Goal: Feedback & Contribution: Submit feedback/report problem

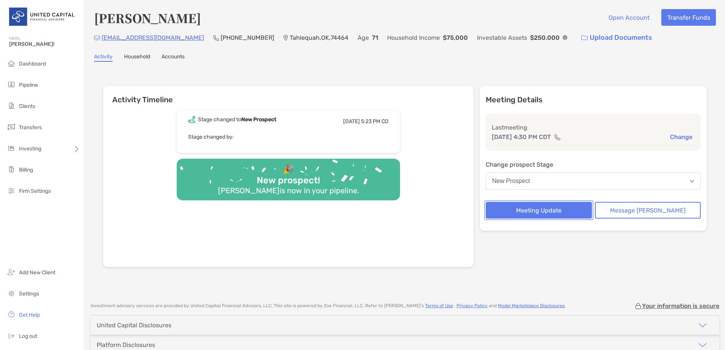
click at [482, 212] on button "Meeting Update" at bounding box center [539, 210] width 106 height 17
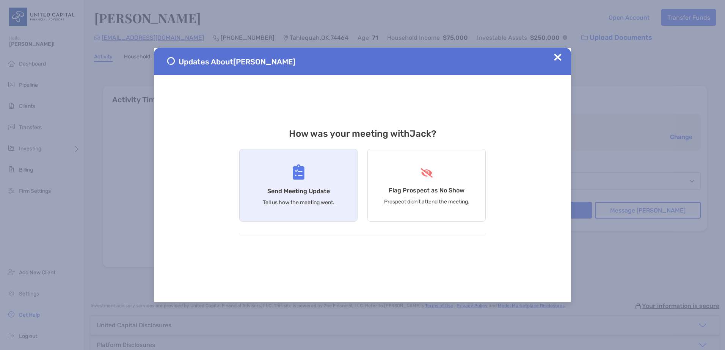
click at [246, 183] on div "Send Meeting Update Tell us how the meeting went." at bounding box center [298, 185] width 118 height 73
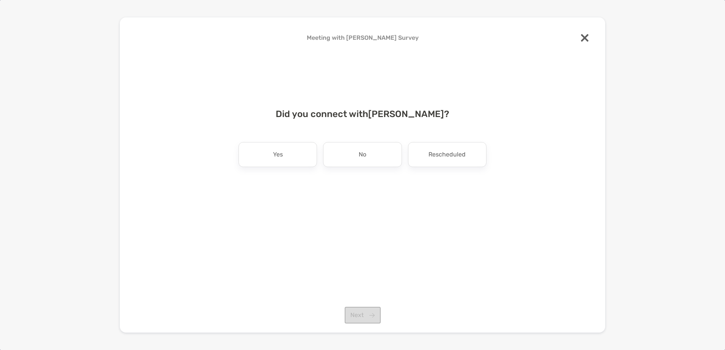
click at [279, 136] on div "Did you connect with [PERSON_NAME] ? Yes No Rescheduled Next" at bounding box center [362, 161] width 461 height 123
click at [295, 166] on div "Yes" at bounding box center [278, 154] width 78 height 25
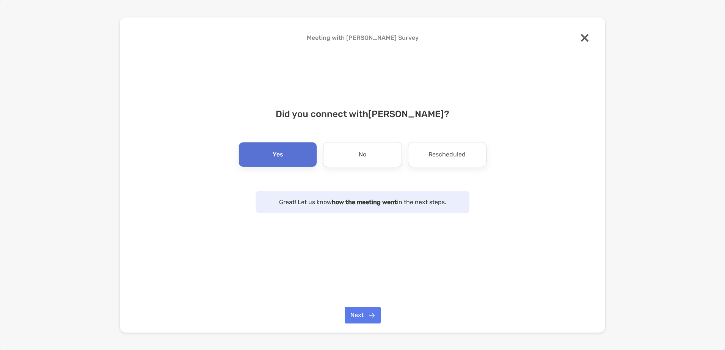
click at [371, 244] on div "Meeting with [PERSON_NAME] Survey Did you connect with [PERSON_NAME] ? Yes No R…" at bounding box center [362, 175] width 485 height 316
click at [369, 244] on button "Next" at bounding box center [363, 315] width 36 height 17
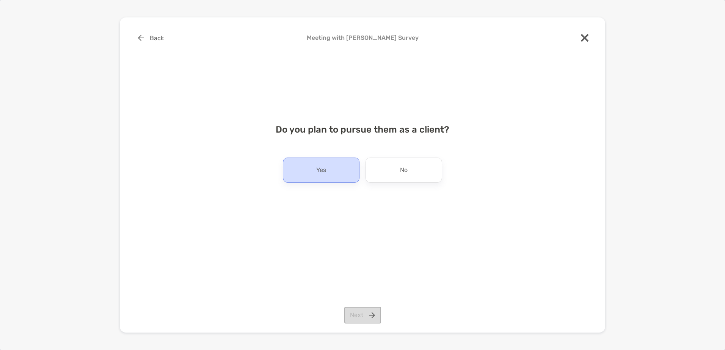
click at [345, 166] on div "Yes" at bounding box center [321, 170] width 77 height 25
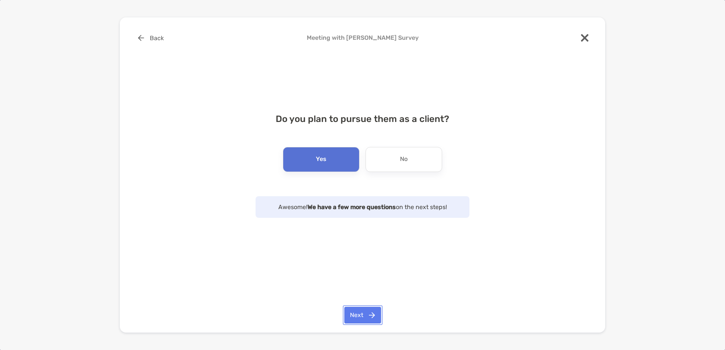
click at [375, 244] on button "Next" at bounding box center [362, 315] width 37 height 17
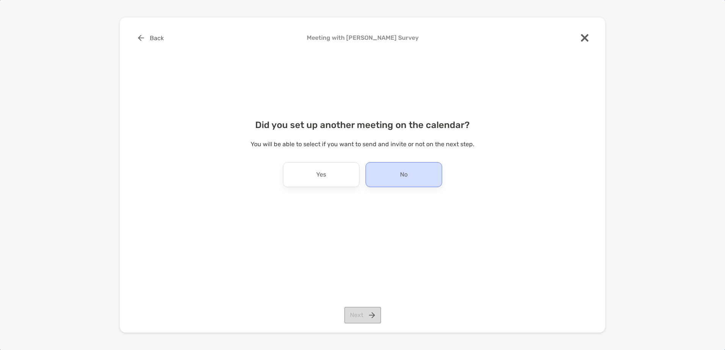
click at [407, 170] on p "No" at bounding box center [404, 175] width 8 height 12
click at [370, 244] on button "Next" at bounding box center [362, 315] width 37 height 17
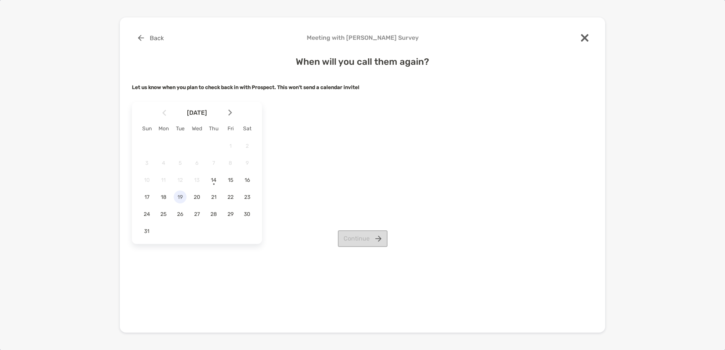
click at [176, 198] on span "19" at bounding box center [180, 197] width 13 height 6
click at [377, 238] on button "Continue" at bounding box center [363, 239] width 50 height 17
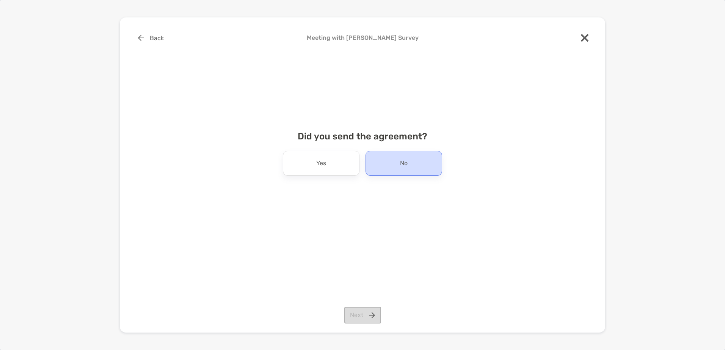
click at [408, 160] on p "No" at bounding box center [404, 163] width 8 height 12
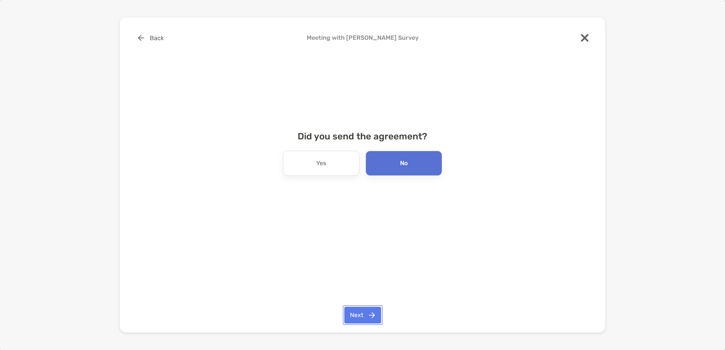
click at [355, 244] on button "Next" at bounding box center [362, 315] width 37 height 17
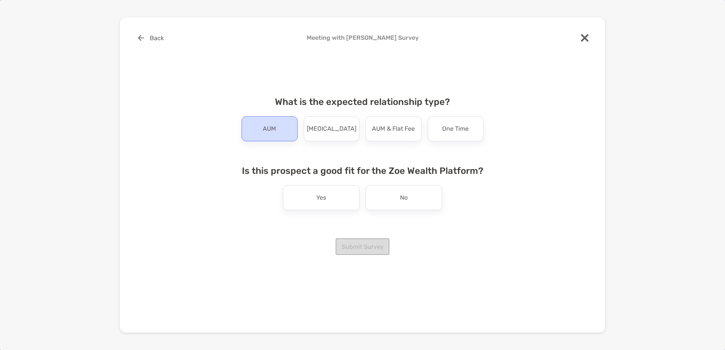
drag, startPoint x: 247, startPoint y: 99, endPoint x: 260, endPoint y: 117, distance: 22.6
click at [247, 99] on h4 "What is the expected relationship type?" at bounding box center [362, 102] width 254 height 11
click at [261, 118] on div "AUM" at bounding box center [270, 128] width 56 height 25
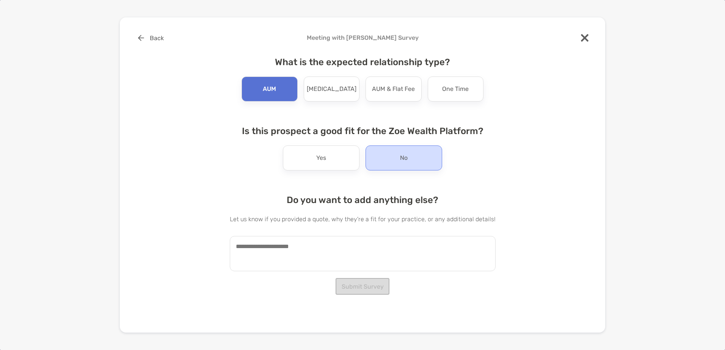
click at [407, 162] on p "No" at bounding box center [404, 158] width 8 height 12
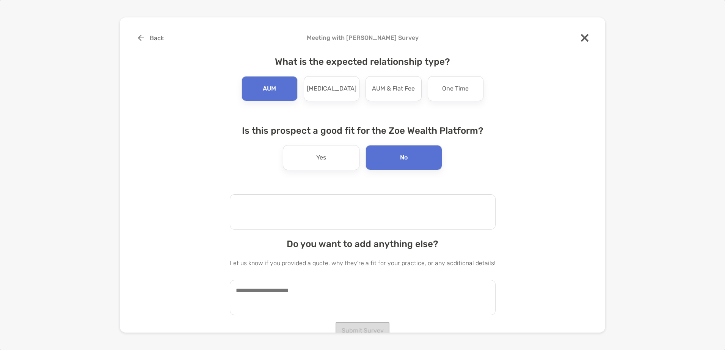
click at [368, 220] on textarea at bounding box center [363, 212] width 266 height 35
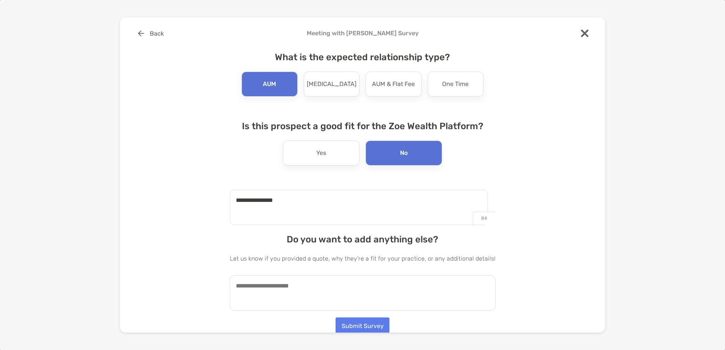
scroll to position [6, 0]
type textarea "**********"
click at [326, 244] on textarea at bounding box center [363, 291] width 266 height 35
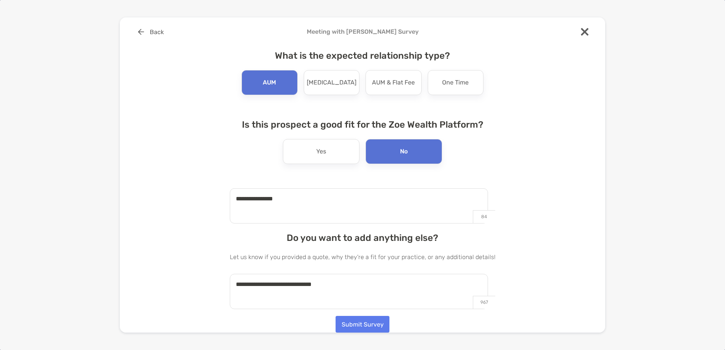
click at [267, 244] on textarea "**********" at bounding box center [359, 291] width 258 height 35
click at [436, 244] on textarea "**********" at bounding box center [359, 291] width 258 height 35
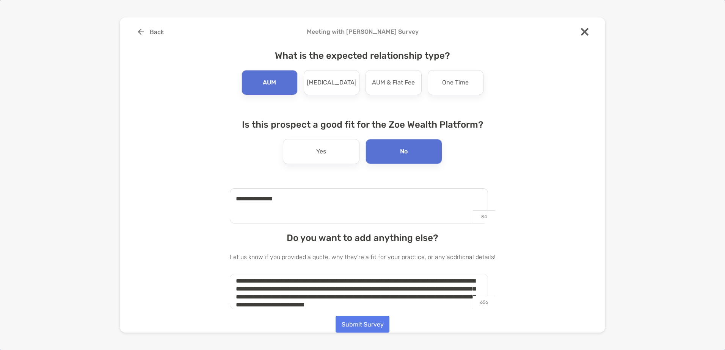
scroll to position [11, 0]
type textarea "**********"
click at [356, 244] on div "**********" at bounding box center [362, 175] width 485 height 316
click at [356, 244] on button "Submit Survey" at bounding box center [363, 324] width 54 height 17
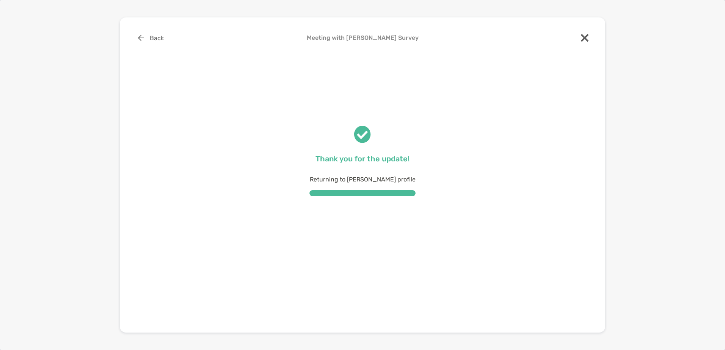
scroll to position [0, 0]
